Goal: Share content: Share content

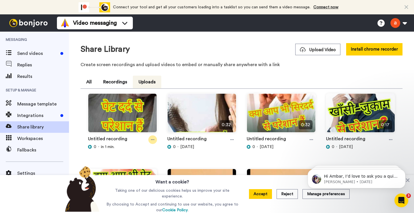
click at [152, 139] on icon at bounding box center [152, 140] width 3 height 4
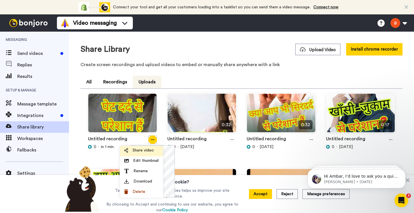
click at [146, 149] on span "Share video" at bounding box center [142, 150] width 21 height 6
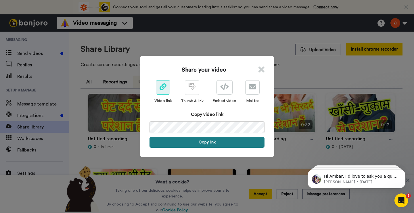
click at [208, 145] on button "Copy link" at bounding box center [206, 142] width 115 height 11
